Goal: Check status: Check status

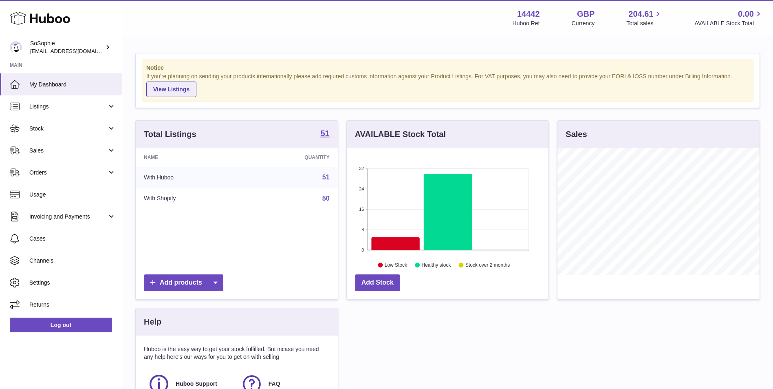
scroll to position [127, 202]
click at [66, 130] on span "Stock" at bounding box center [68, 129] width 78 height 8
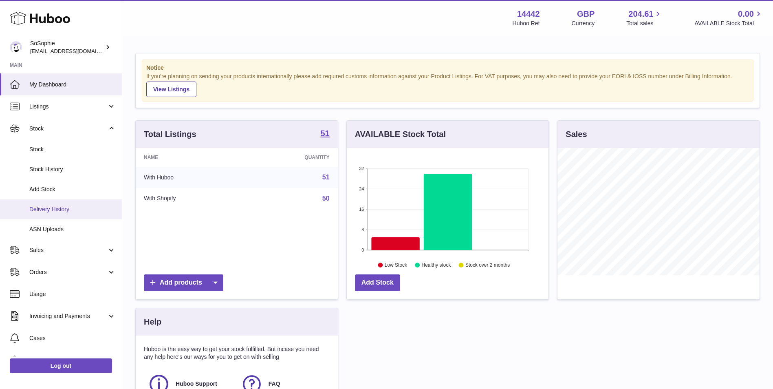
click at [68, 212] on span "Delivery History" at bounding box center [72, 209] width 86 height 8
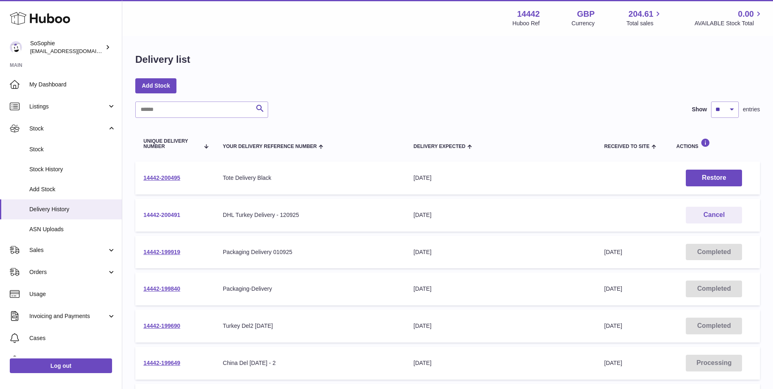
click at [177, 216] on link "14442-200491" at bounding box center [162, 215] width 37 height 7
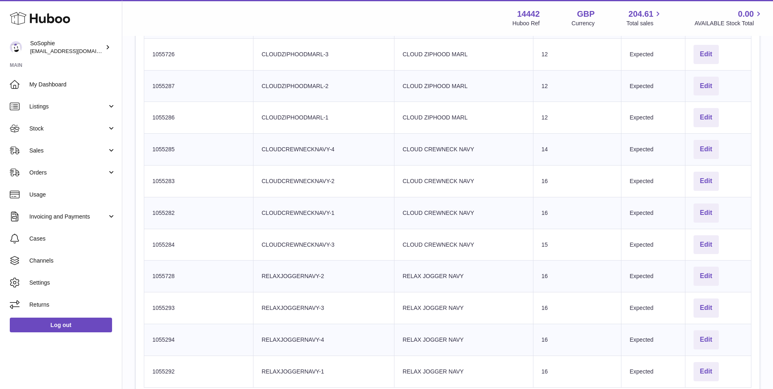
scroll to position [476, 0]
